Goal: Information Seeking & Learning: Learn about a topic

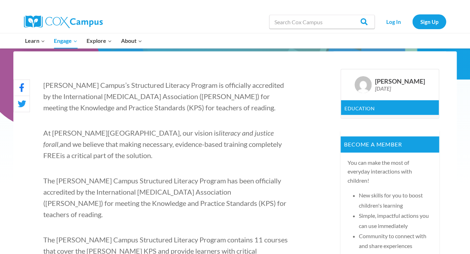
scroll to position [191, 0]
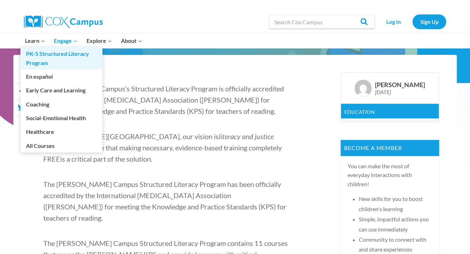
click at [31, 58] on link "PK-5 Structured Literacy Program" at bounding box center [61, 58] width 82 height 23
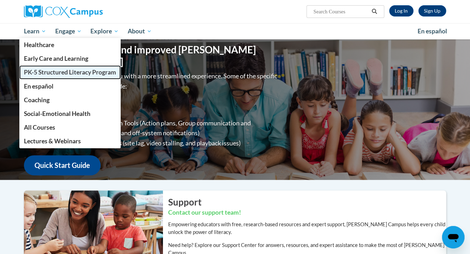
click at [38, 73] on span "PK-5 Structured Literacy Program" at bounding box center [70, 72] width 92 height 7
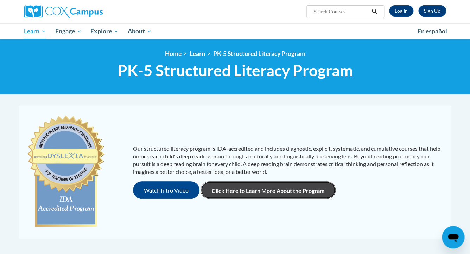
click at [275, 191] on link "Click Here to Learn More About the Program" at bounding box center [267, 190] width 135 height 18
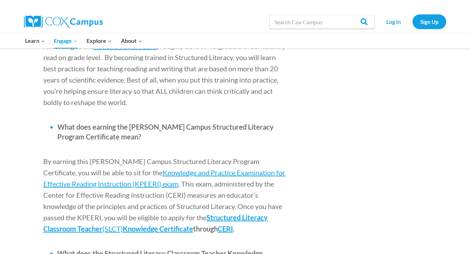
scroll to position [810, 0]
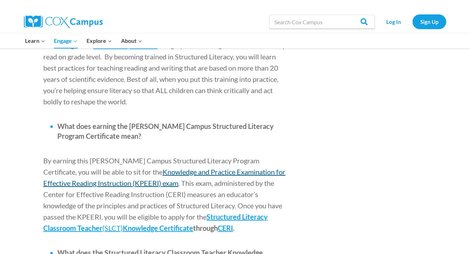
click at [174, 168] on span "Knowledge and Practice Examination for Effective Reading Instruction (KPEERI) e…" at bounding box center [164, 178] width 242 height 20
click at [160, 168] on span "Knowledge and Practice Examination for Effective Reading Instruction (KPEERI) e…" at bounding box center [164, 178] width 242 height 20
